Goal: Task Accomplishment & Management: Manage account settings

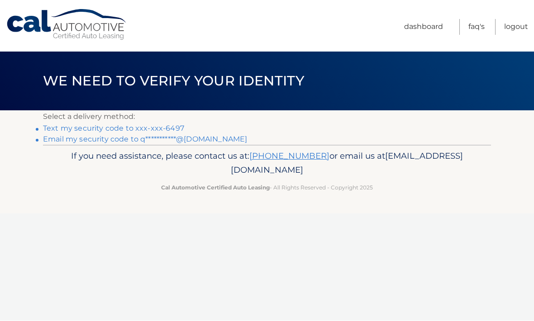
click at [170, 128] on link "Text my security code to xxx-xxx-6497" at bounding box center [113, 128] width 141 height 9
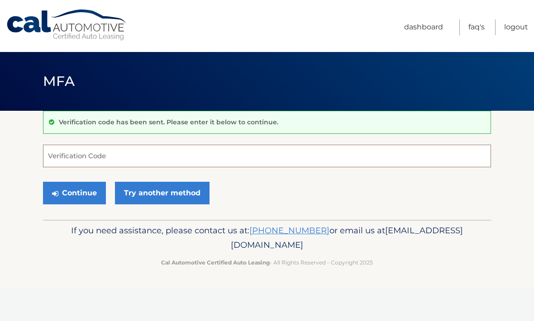
click at [171, 158] on input "Verification Code" at bounding box center [267, 156] width 448 height 23
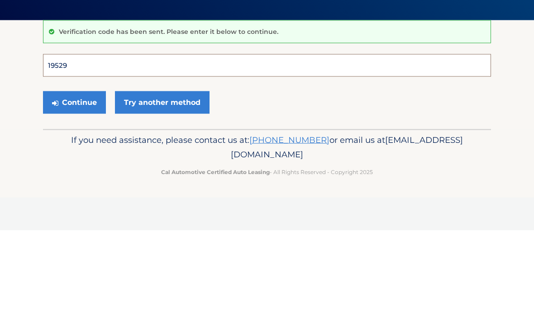
type input "195298"
click at [74, 182] on button "Continue" at bounding box center [74, 193] width 63 height 23
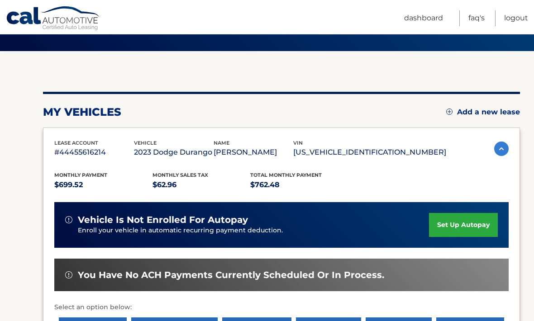
scroll to position [65, 0]
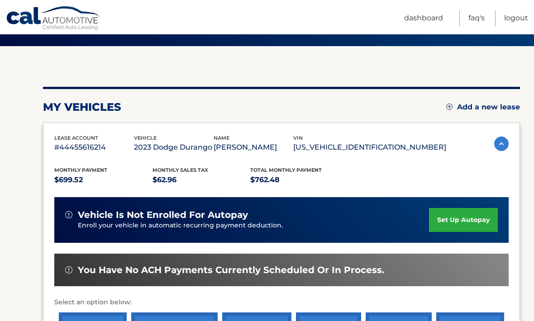
click at [472, 222] on link "set up autopay" at bounding box center [463, 220] width 69 height 24
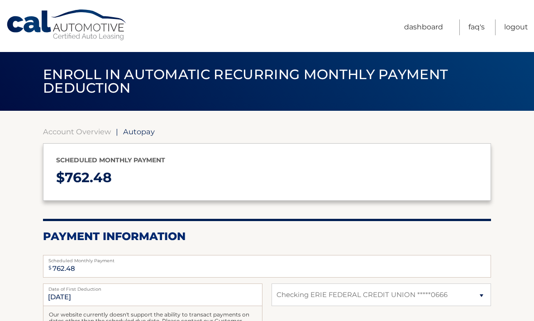
select select "MzQxN2ExOGMtZjU3OC00OWQ0LWExYWUtZTA0ZDJjNWI3ZGI0"
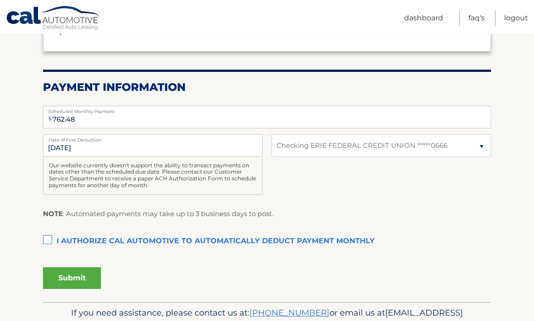
scroll to position [150, 0]
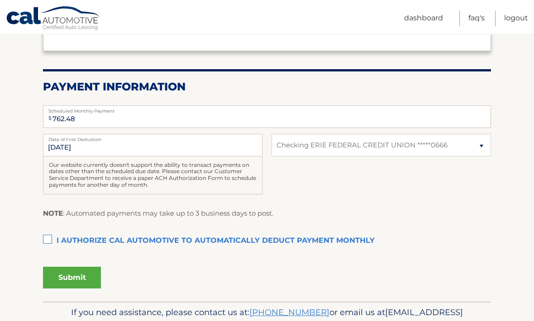
click at [45, 241] on label "I authorize cal automotive to automatically deduct payment monthly This checkbo…" at bounding box center [267, 241] width 448 height 18
click at [0, 0] on input "I authorize cal automotive to automatically deduct payment monthly This checkbo…" at bounding box center [0, 0] width 0 height 0
click at [81, 279] on button "Submit" at bounding box center [72, 278] width 58 height 22
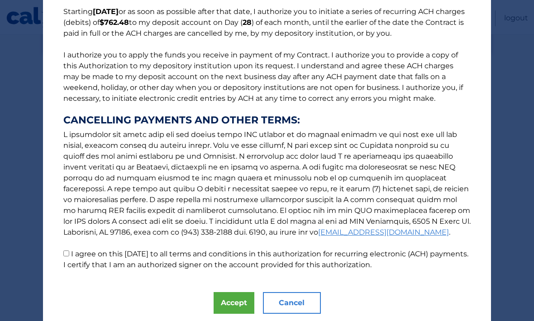
scroll to position [76, 0]
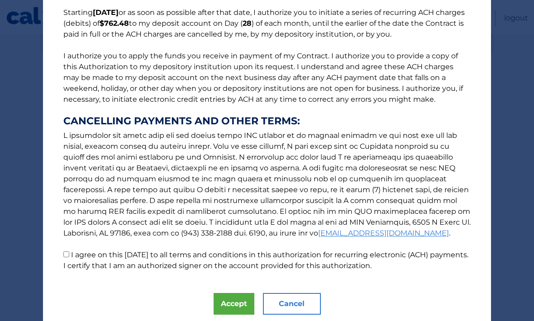
click at [225, 304] on button "Accept" at bounding box center [234, 304] width 41 height 22
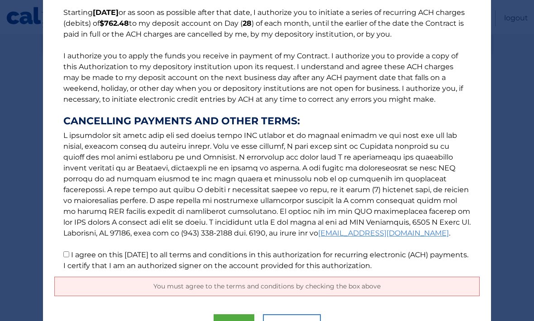
click at [58, 256] on p "The words "I" "me" and "my" mean any identified Customer who signs this Authori…" at bounding box center [266, 106] width 425 height 329
click at [72, 263] on label "I agree on this 10/06/2025 to all terms and conditions in this authorization fo…" at bounding box center [265, 260] width 405 height 19
click at [69, 257] on input "I agree on this 10/06/2025 to all terms and conditions in this authorization fo…" at bounding box center [66, 255] width 6 height 6
checkbox input "true"
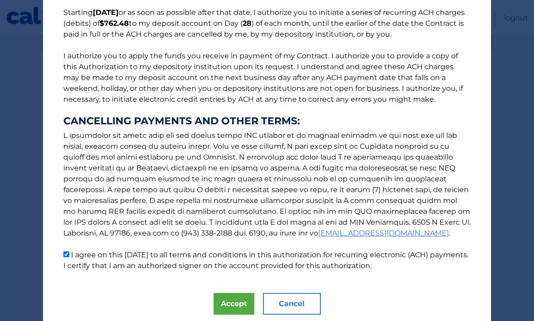
click at [238, 305] on button "Accept" at bounding box center [234, 304] width 41 height 22
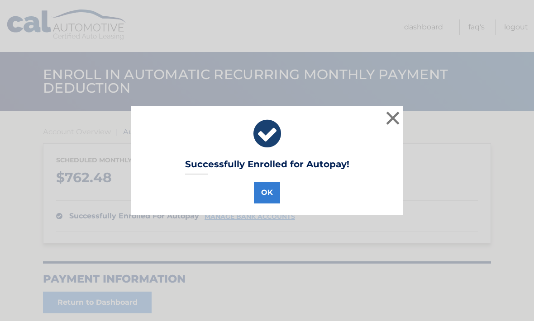
click at [271, 198] on button "OK" at bounding box center [267, 193] width 26 height 22
